Goal: Information Seeking & Learning: Learn about a topic

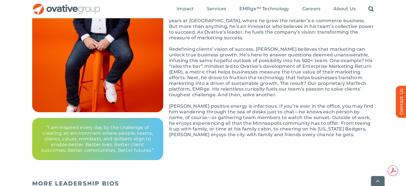
drag, startPoint x: 46, startPoint y: 125, endPoint x: 59, endPoint y: 126, distance: 13.7
click at [52, 126] on p "“I am inspired every day by the challenge of creating an environment where peop…" at bounding box center [97, 139] width 117 height 29
click at [84, 126] on p "“I am inspired every day by the challenge of creating an environment where peop…" at bounding box center [97, 139] width 117 height 29
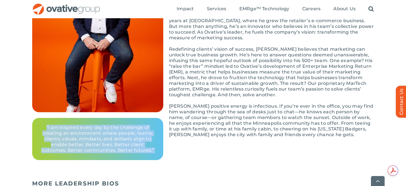
click at [84, 126] on p "“I am inspired every day by the challenge of creating an environment where peop…" at bounding box center [97, 139] width 117 height 29
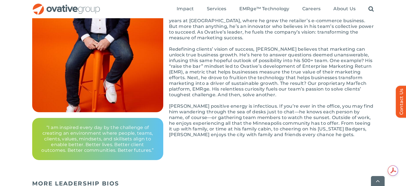
click at [70, 134] on p "“I am inspired every day by the challenge of creating an environment where peop…" at bounding box center [97, 139] width 117 height 29
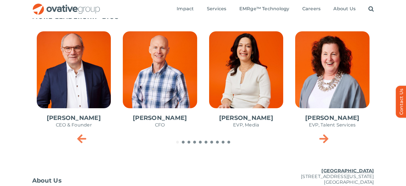
scroll to position [269, 0]
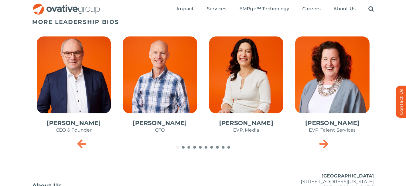
click at [89, 69] on span "1 / 10" at bounding box center [74, 88] width 84 height 112
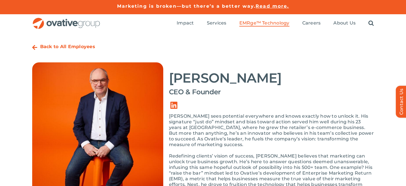
click at [272, 21] on span "EMRge™ Technology" at bounding box center [264, 23] width 50 height 6
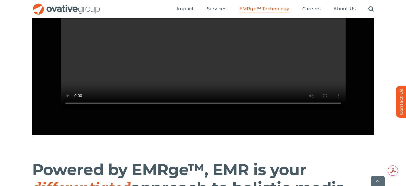
scroll to position [598, 0]
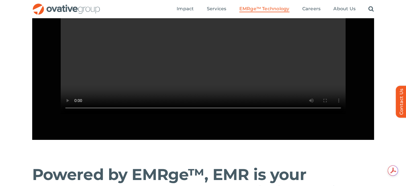
click at [78, 101] on video "Sorry, your browser doesn't support embedded videos." at bounding box center [203, 43] width 285 height 143
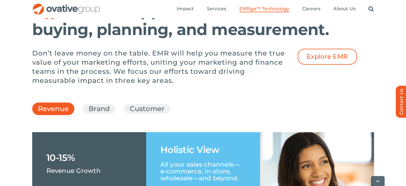
scroll to position [813, 0]
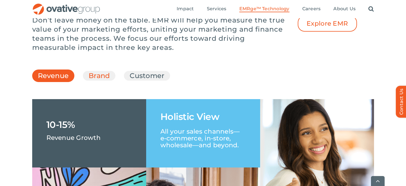
click at [97, 81] on link "Brand" at bounding box center [99, 76] width 21 height 10
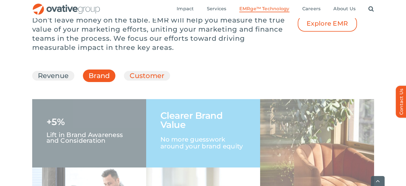
click at [138, 81] on link "Customer" at bounding box center [147, 76] width 35 height 10
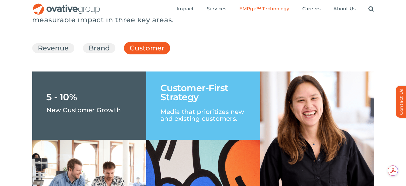
scroll to position [815, 0]
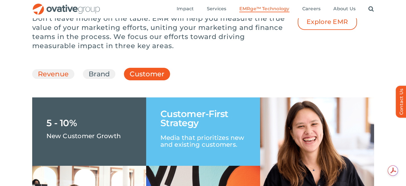
click at [58, 79] on link "Revenue" at bounding box center [53, 74] width 31 height 10
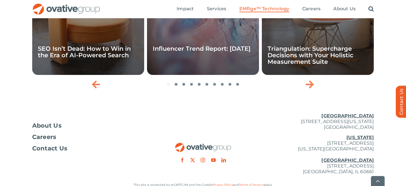
scroll to position [1986, 0]
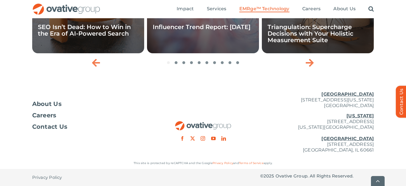
click at [58, 96] on div "About Us Careers Contact Us" at bounding box center [89, 108] width 114 height 43
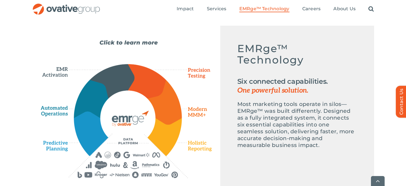
scroll to position [265, 0]
